Goal: Find specific page/section: Find specific page/section

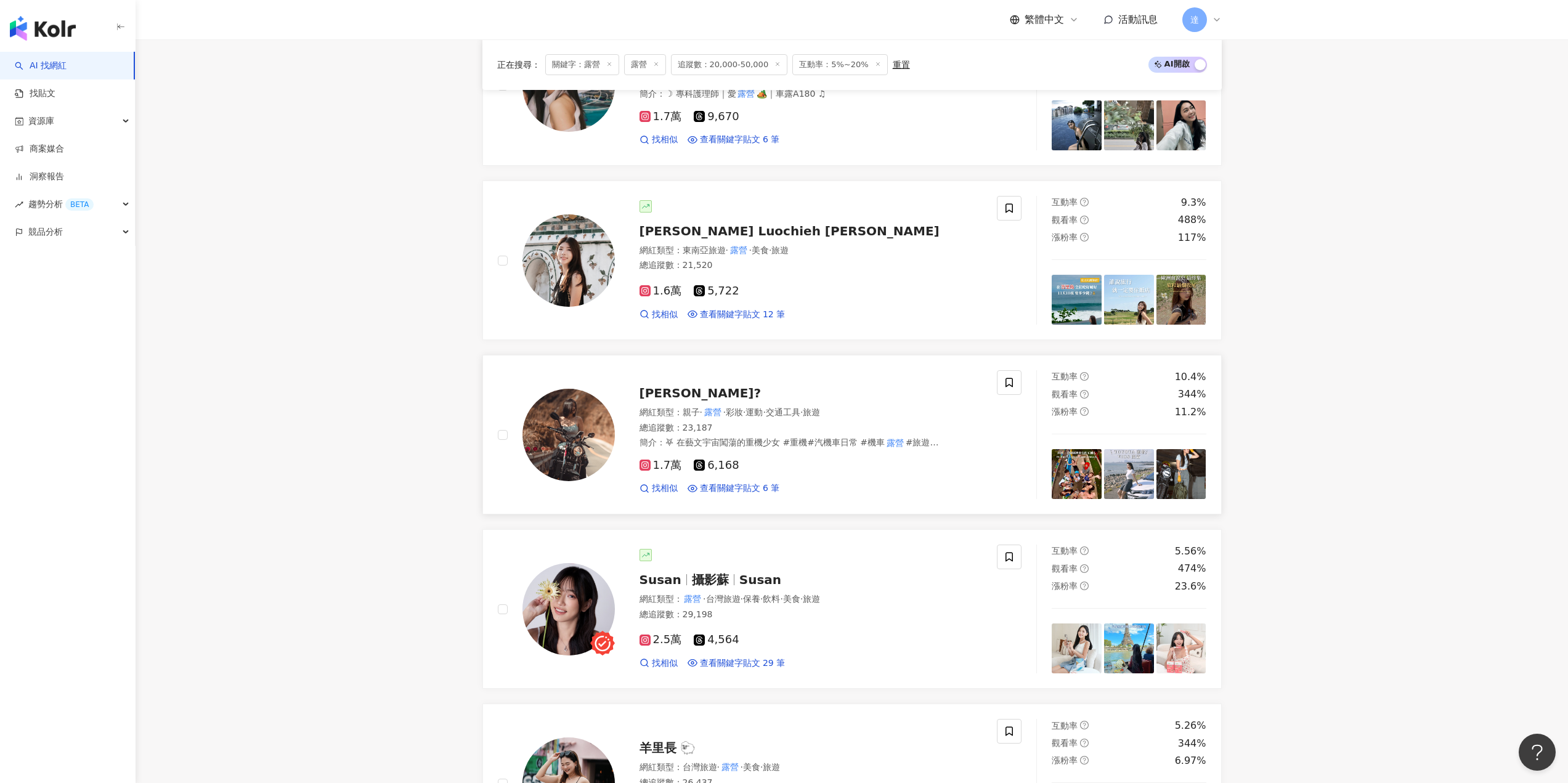
click at [596, 423] on img at bounding box center [569, 435] width 92 height 92
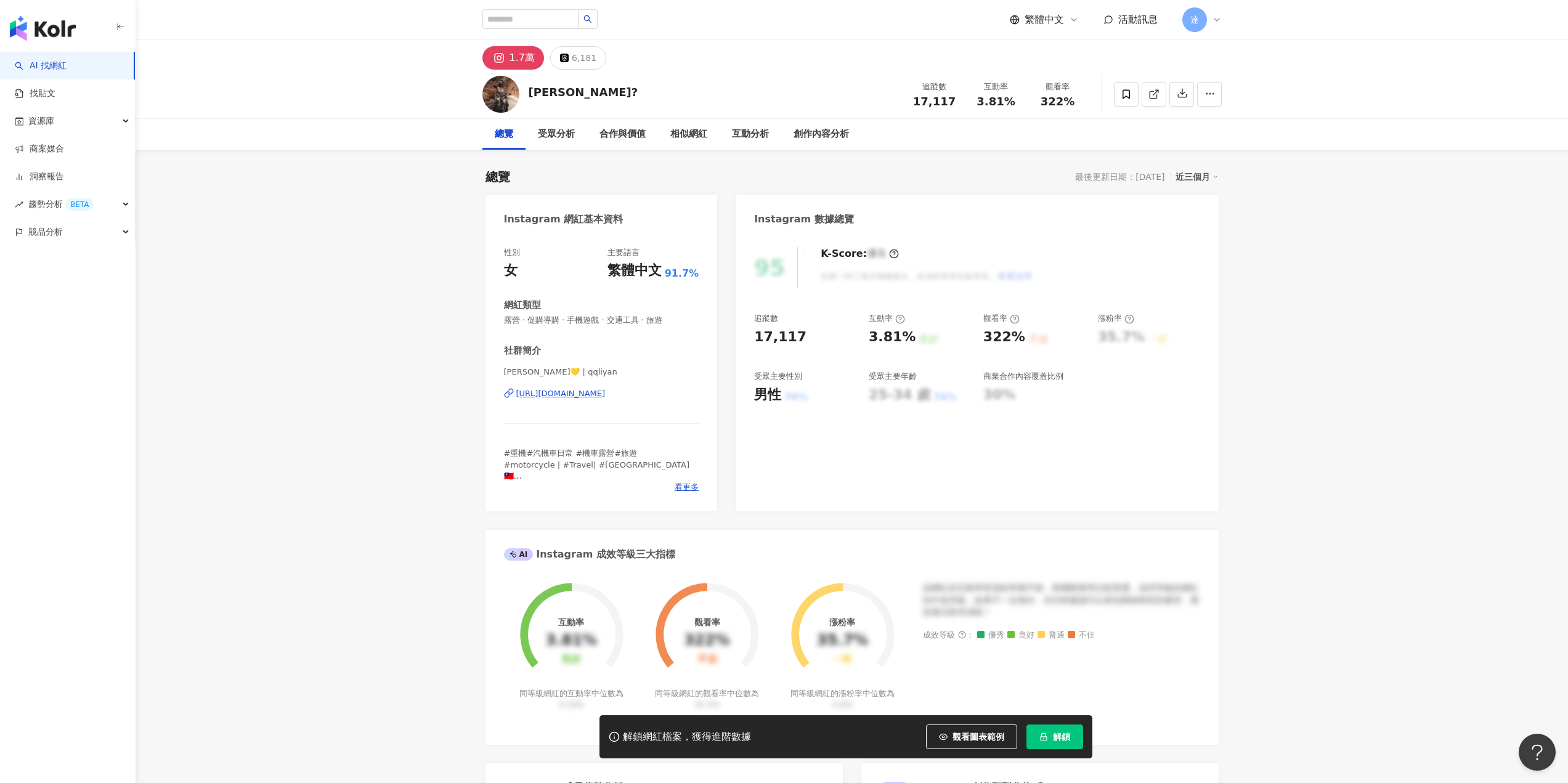
click at [606, 395] on div "[URL][DOMAIN_NAME]" at bounding box center [561, 393] width 90 height 11
